Goal: Information Seeking & Learning: Check status

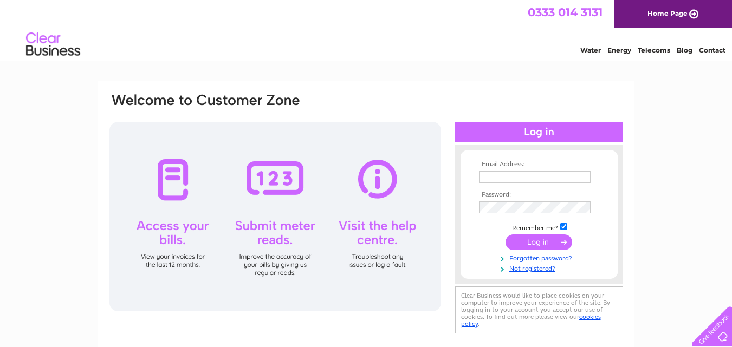
type input "craigdean550@mail.com"
click at [554, 244] on input "submit" at bounding box center [538, 242] width 67 height 15
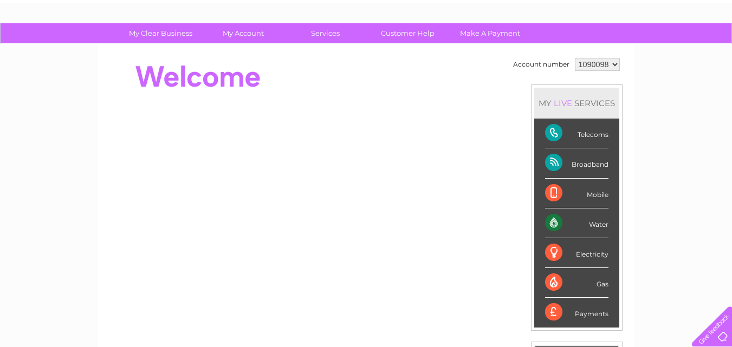
scroll to position [62, 0]
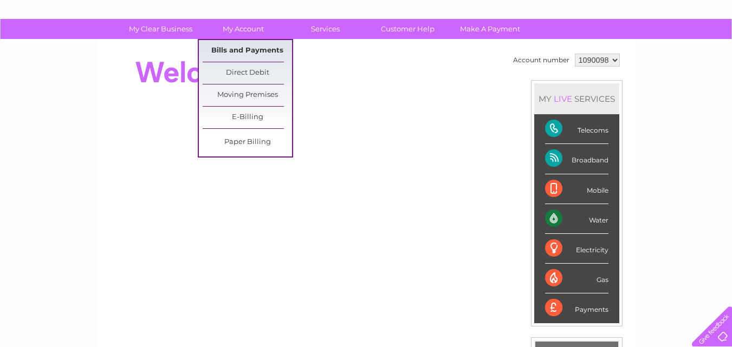
click at [238, 50] on link "Bills and Payments" at bounding box center [247, 51] width 89 height 22
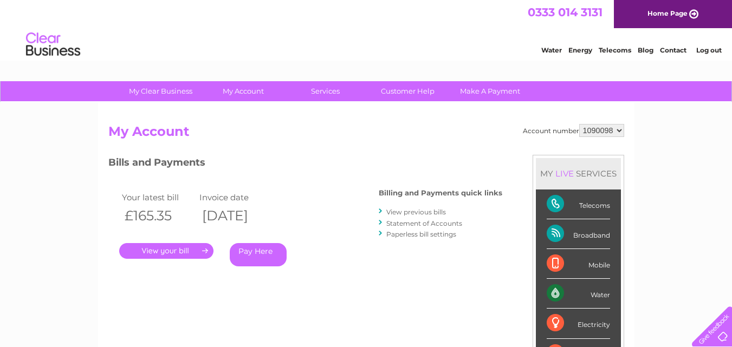
click at [189, 252] on link "." at bounding box center [166, 251] width 94 height 16
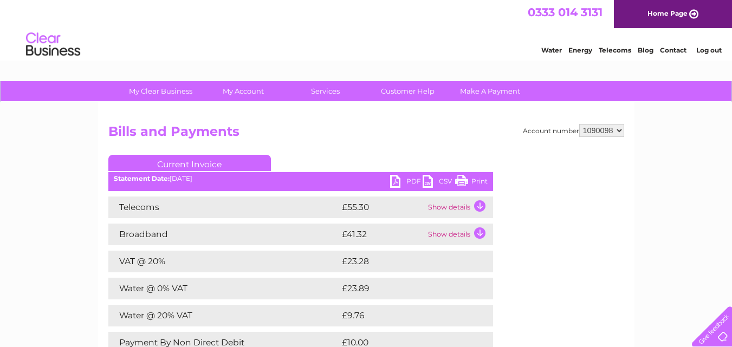
drag, startPoint x: 736, startPoint y: 193, endPoint x: 730, endPoint y: 29, distance: 163.7
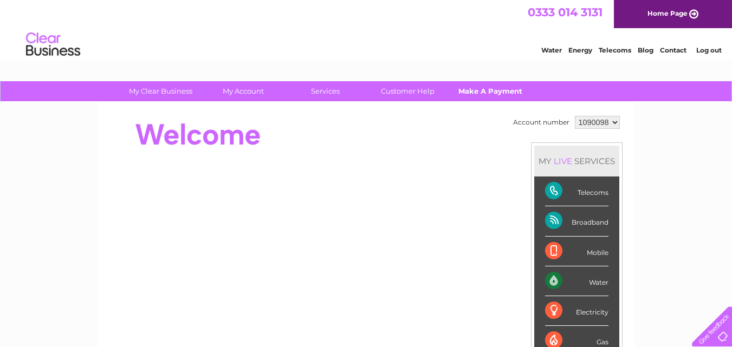
click at [496, 89] on link "Make A Payment" at bounding box center [489, 91] width 89 height 20
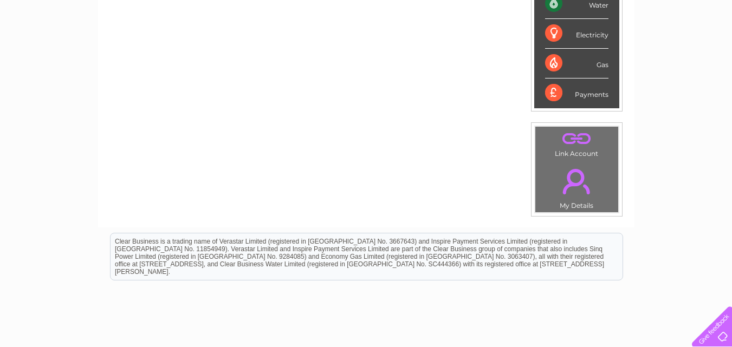
scroll to position [97, 0]
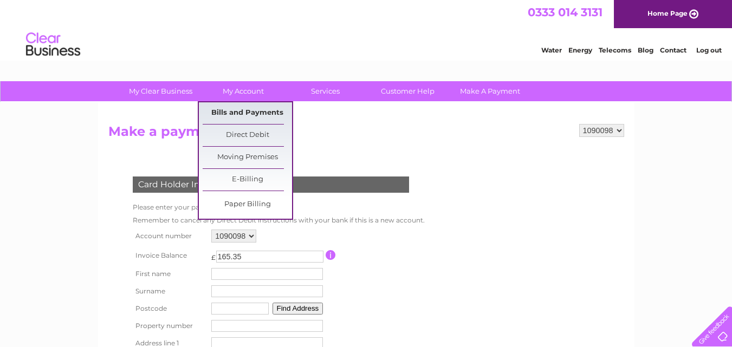
click at [268, 110] on link "Bills and Payments" at bounding box center [247, 113] width 89 height 22
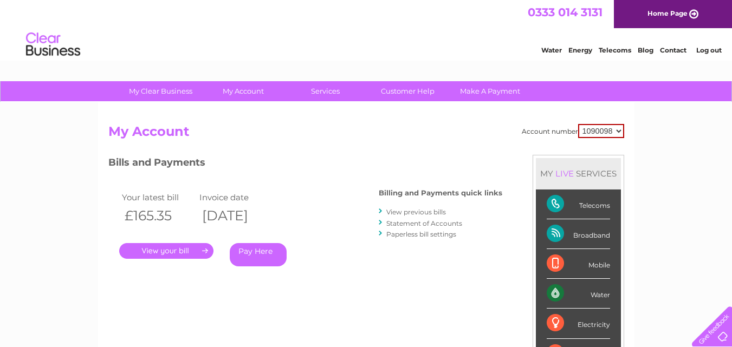
click at [188, 249] on link "." at bounding box center [166, 251] width 94 height 16
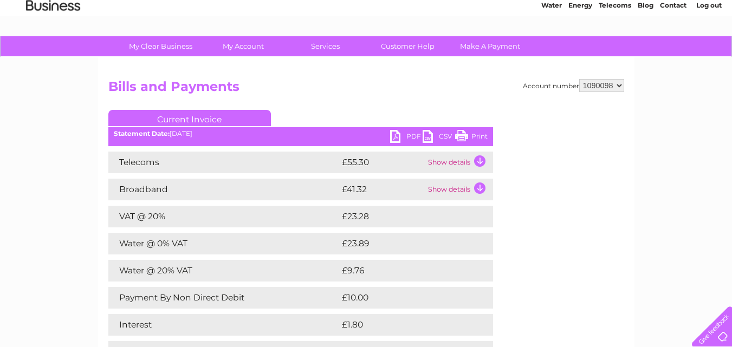
scroll to position [46, 0]
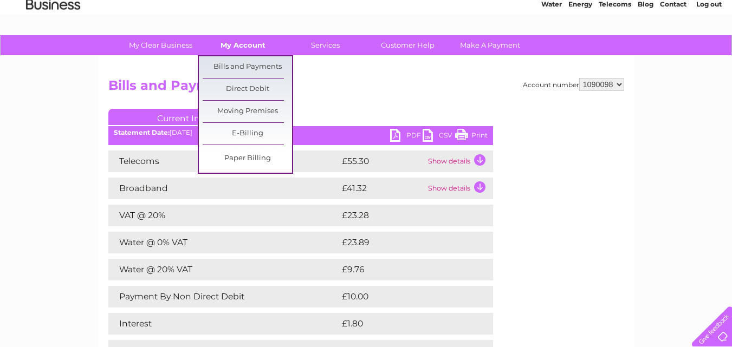
click at [236, 45] on link "My Account" at bounding box center [242, 45] width 89 height 20
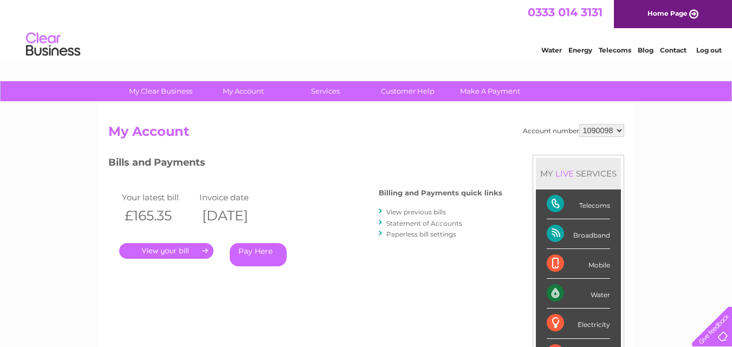
click at [419, 211] on link "View previous bills" at bounding box center [416, 212] width 60 height 8
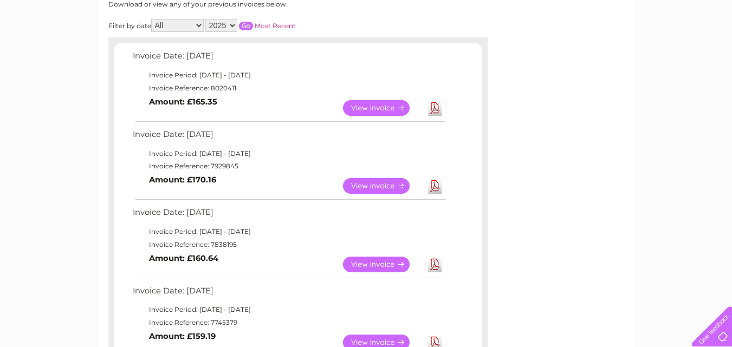
scroll to position [140, 0]
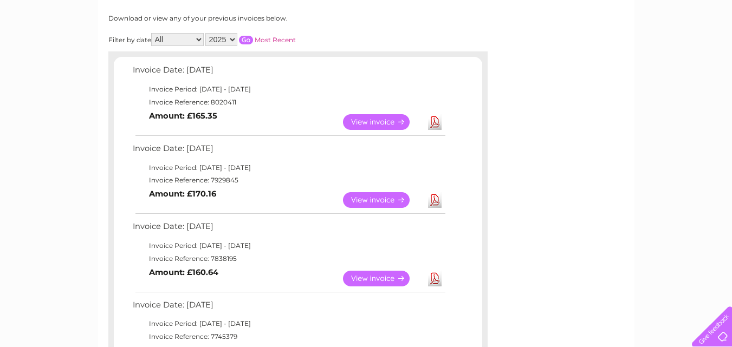
click at [374, 123] on link "View" at bounding box center [383, 122] width 80 height 16
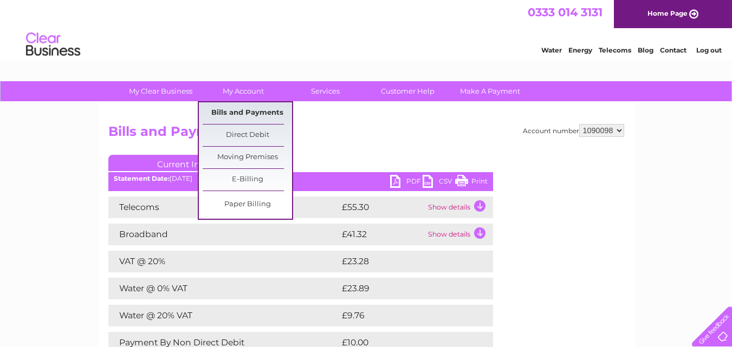
click at [245, 107] on link "Bills and Payments" at bounding box center [247, 113] width 89 height 22
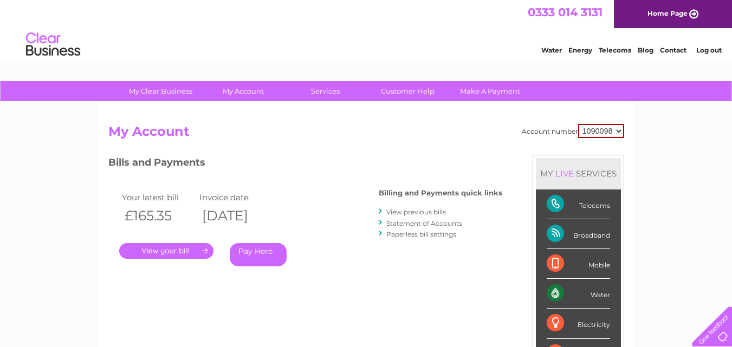
click at [435, 212] on link "View previous bills" at bounding box center [416, 212] width 60 height 8
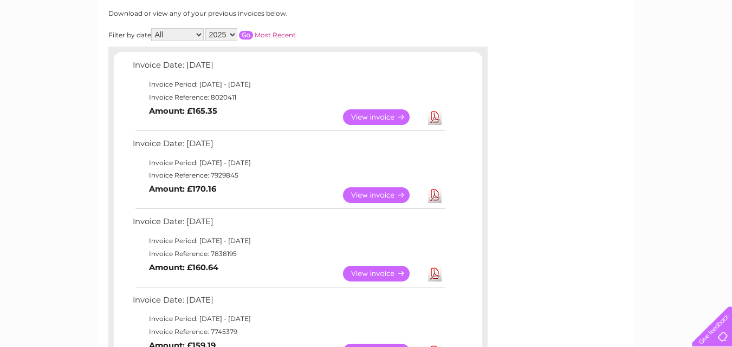
scroll to position [153, 0]
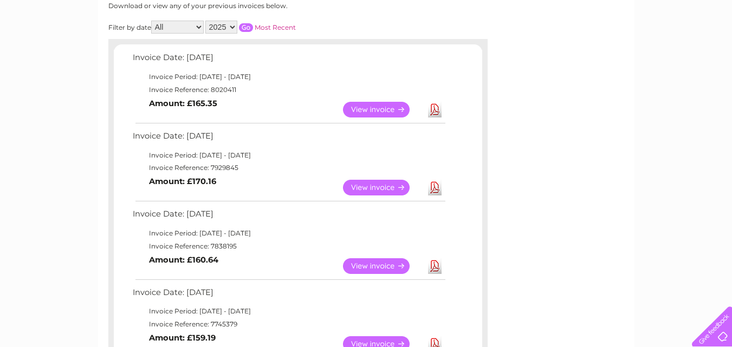
click at [372, 190] on link "View" at bounding box center [383, 188] width 80 height 16
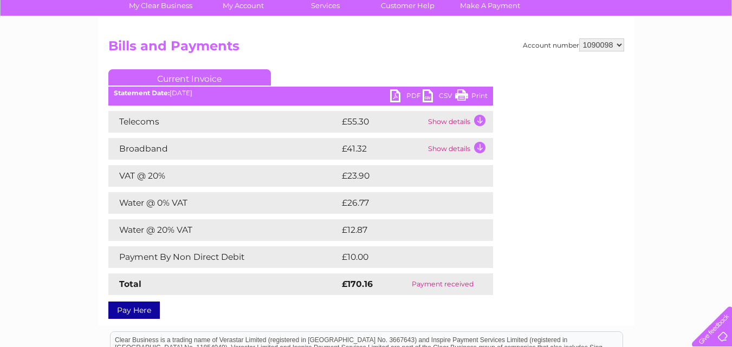
scroll to position [87, 0]
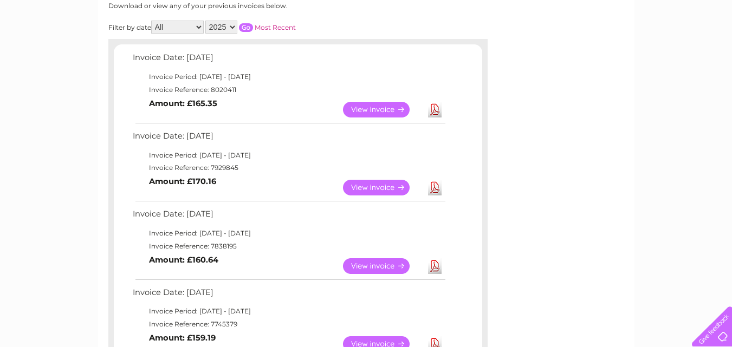
click at [373, 265] on link "View" at bounding box center [383, 266] width 80 height 16
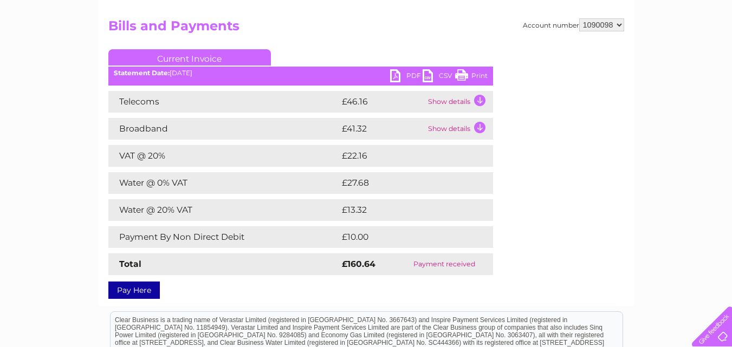
scroll to position [107, 0]
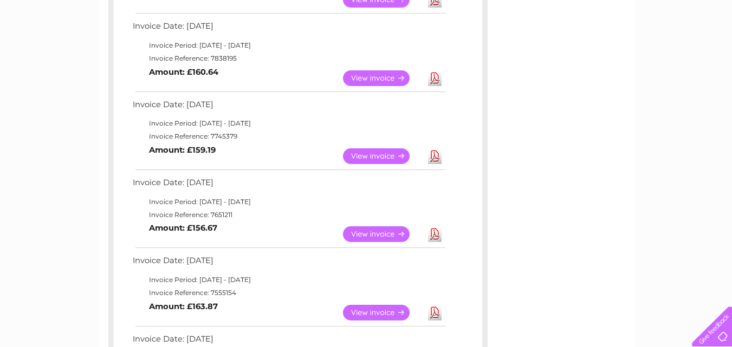
scroll to position [341, 0]
click at [367, 157] on link "View" at bounding box center [383, 156] width 80 height 16
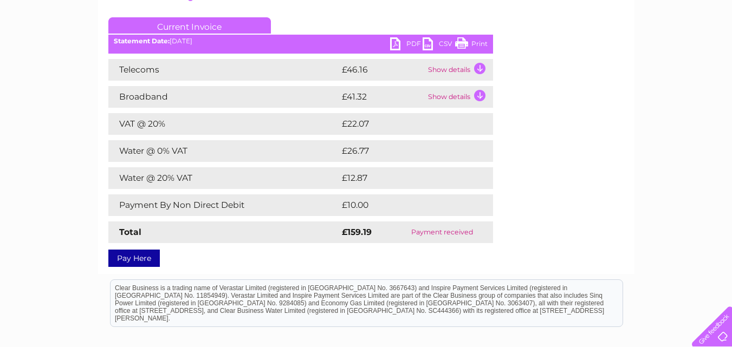
scroll to position [146, 0]
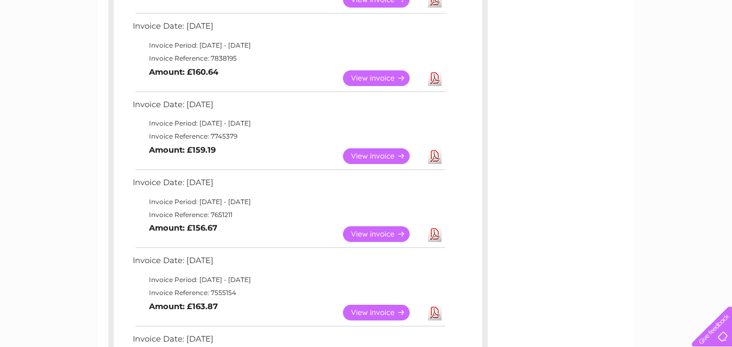
click at [379, 232] on link "View" at bounding box center [383, 234] width 80 height 16
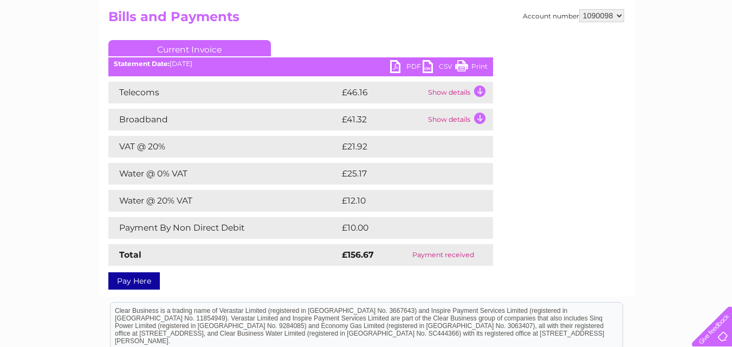
scroll to position [116, 0]
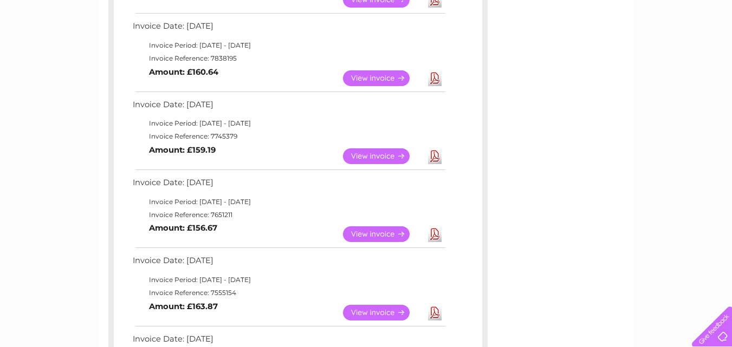
click at [378, 233] on link "View" at bounding box center [383, 234] width 80 height 16
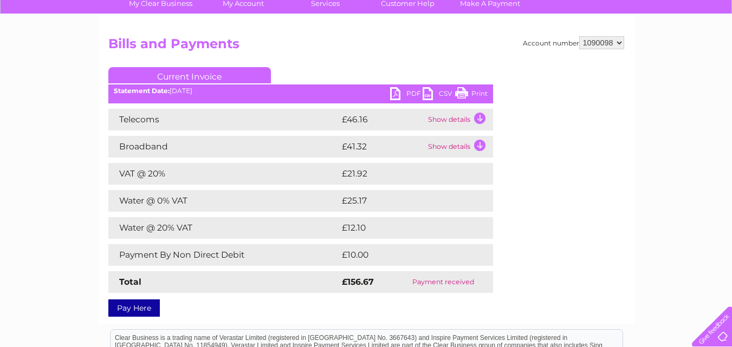
scroll to position [106, 0]
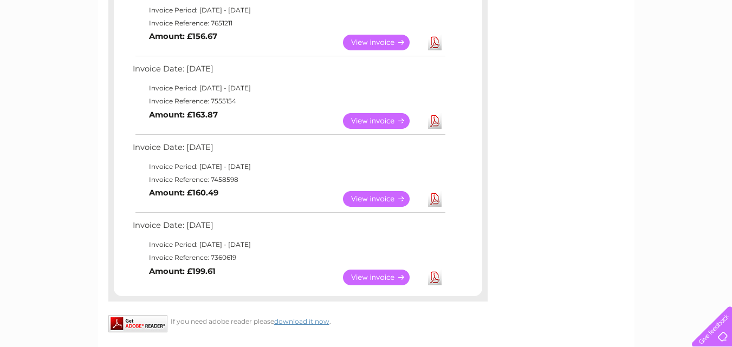
scroll to position [536, 0]
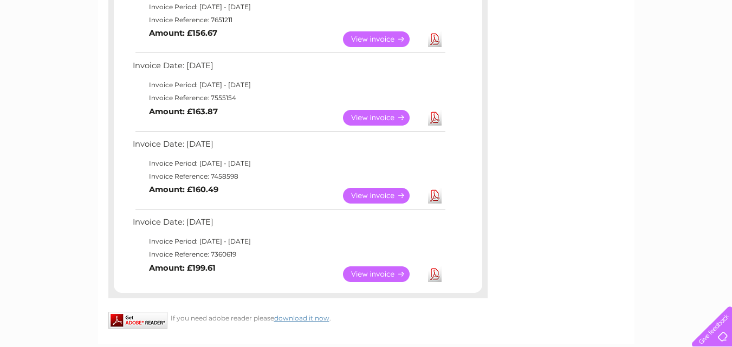
click at [367, 118] on link "View" at bounding box center [383, 118] width 80 height 16
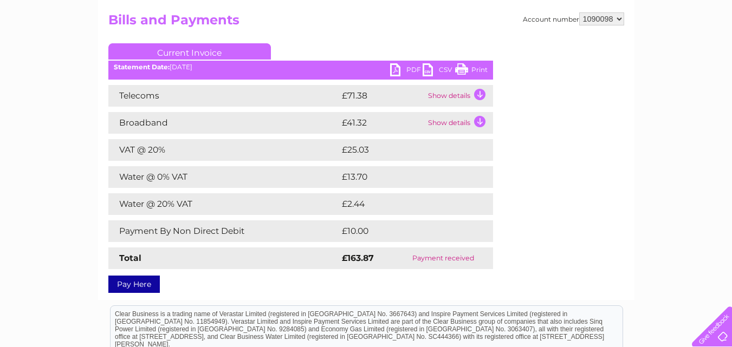
scroll to position [116, 0]
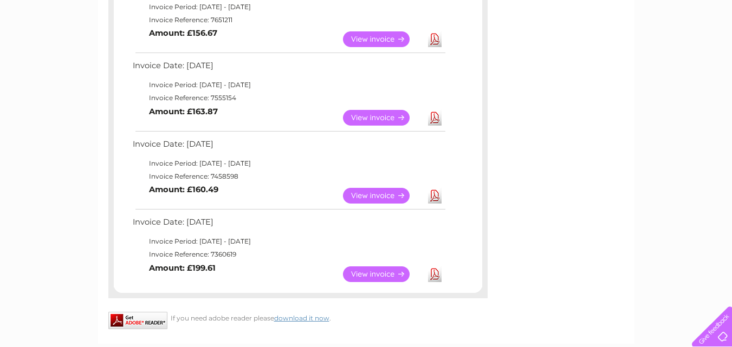
click at [384, 195] on link "View" at bounding box center [383, 196] width 80 height 16
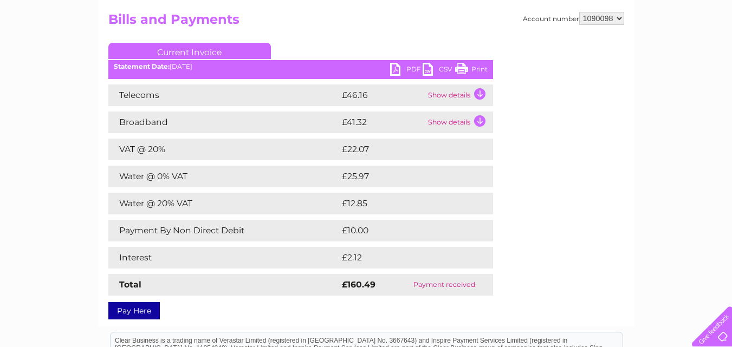
scroll to position [115, 0]
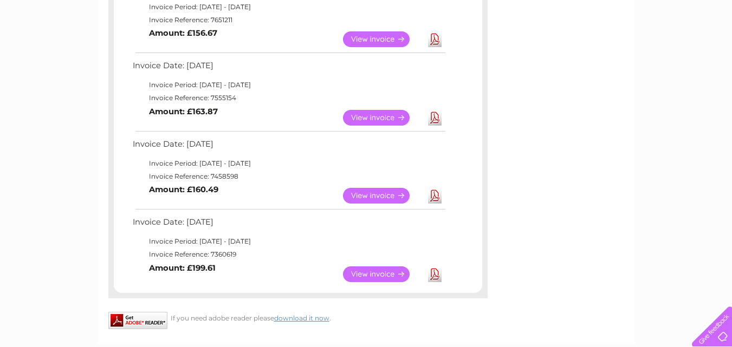
click at [375, 278] on link "View" at bounding box center [383, 275] width 80 height 16
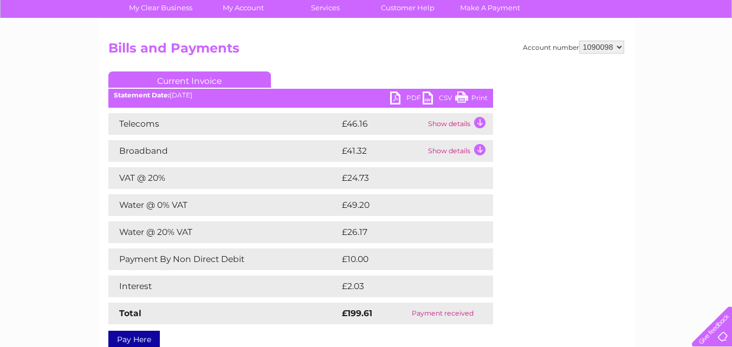
scroll to position [118, 0]
